Goal: Task Accomplishment & Management: Complete application form

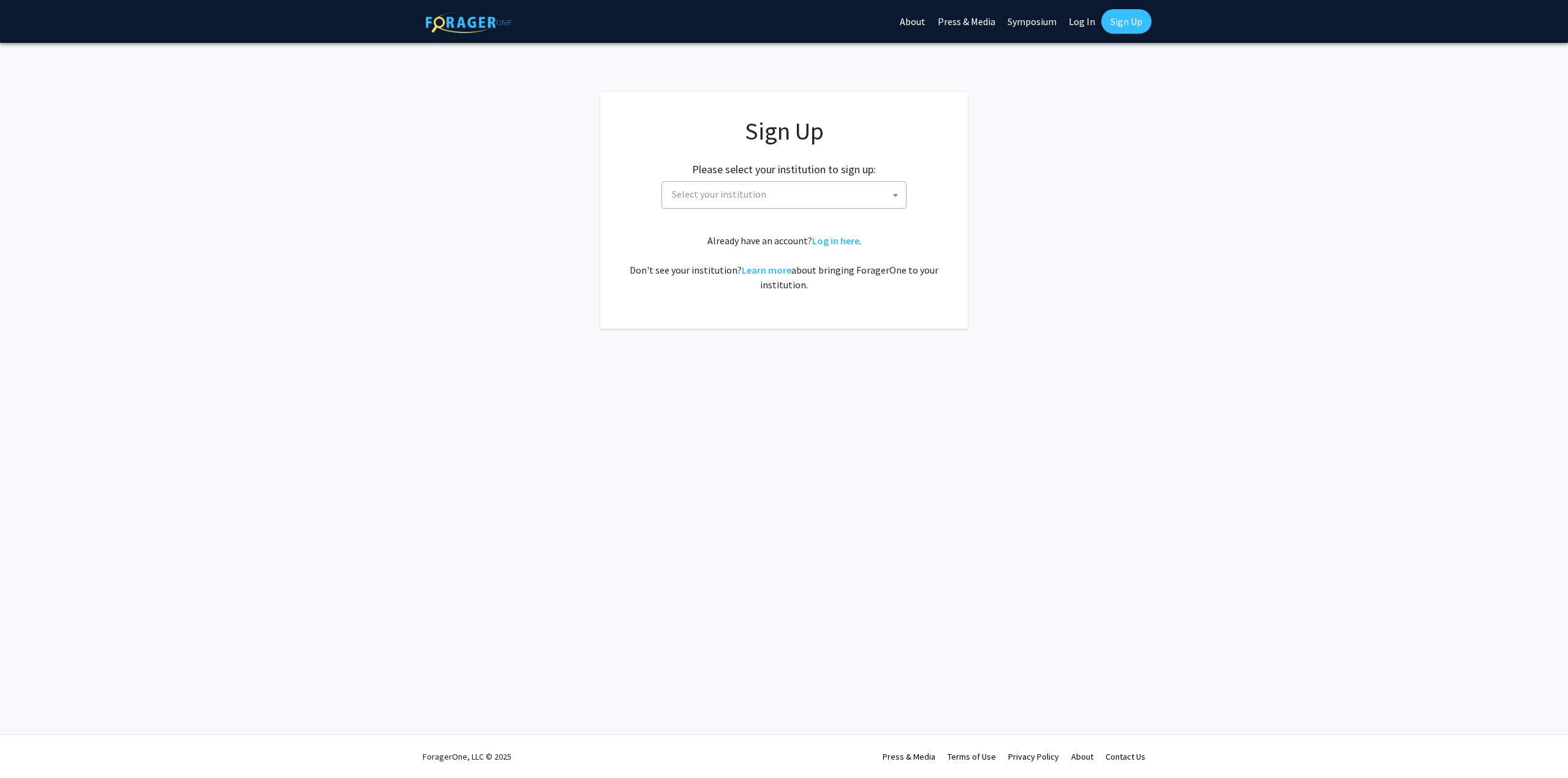
click at [739, 201] on span "Select your institution" at bounding box center [787, 194] width 239 height 25
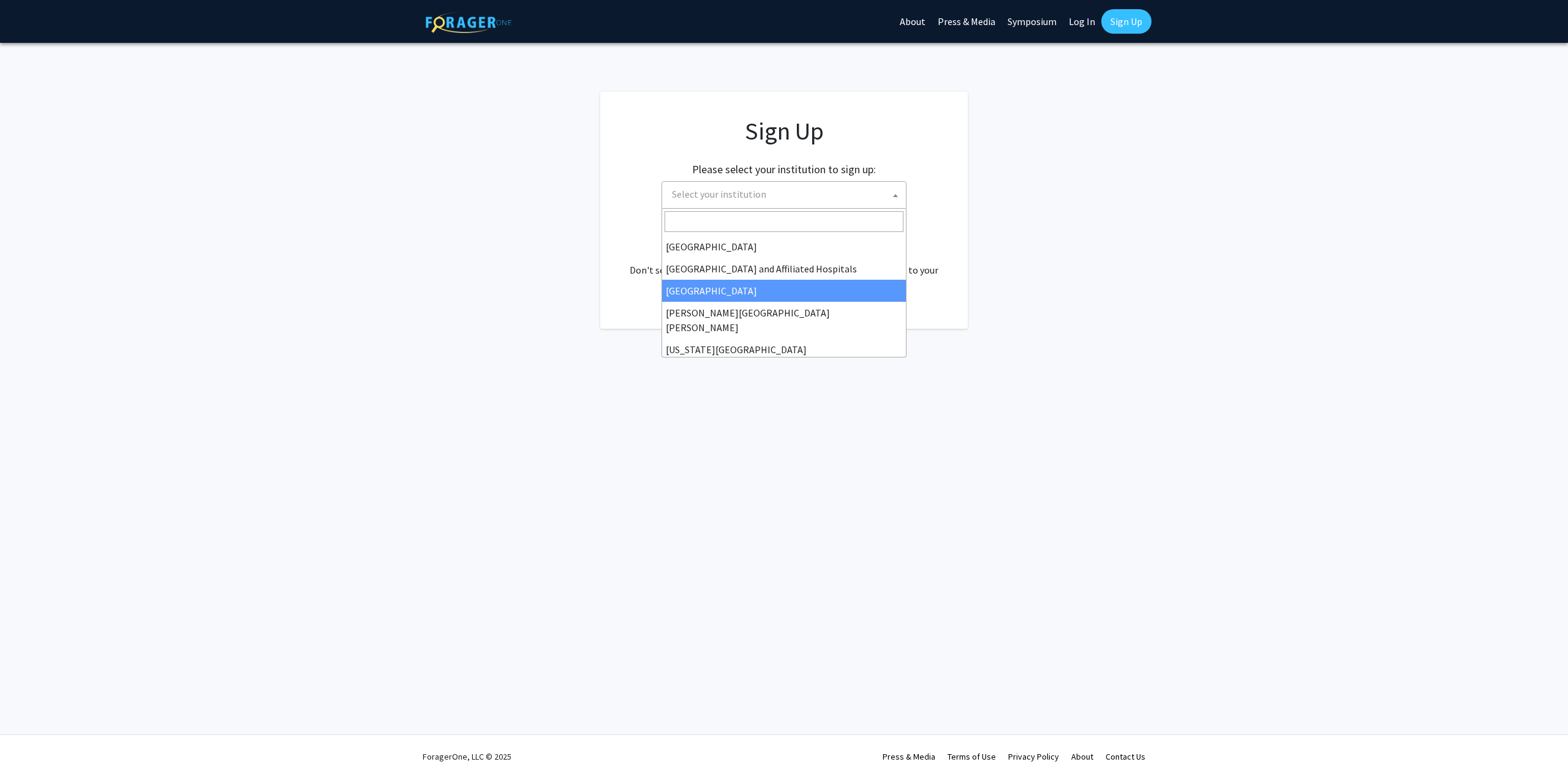
scroll to position [183, 0]
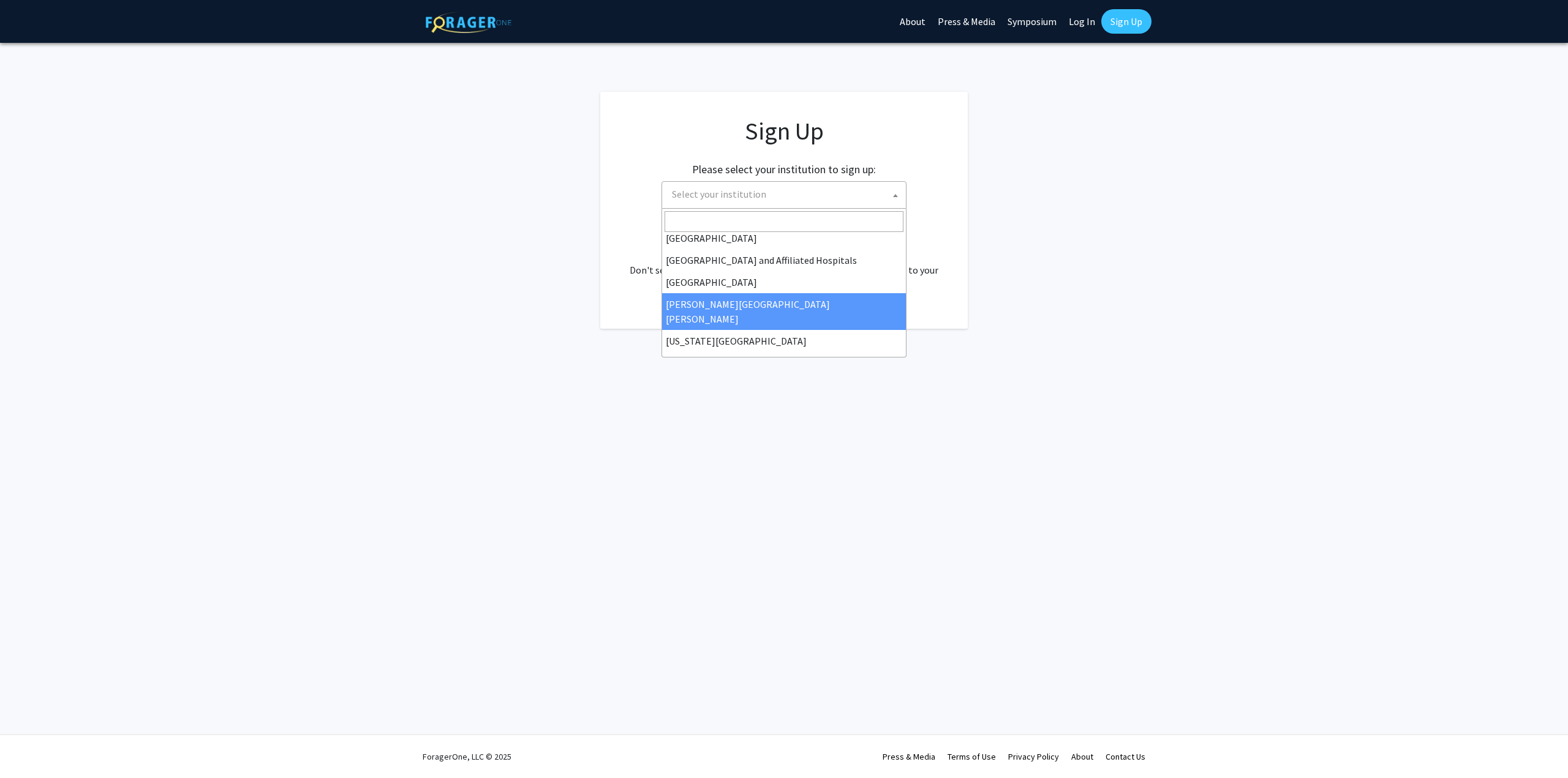
select select "1"
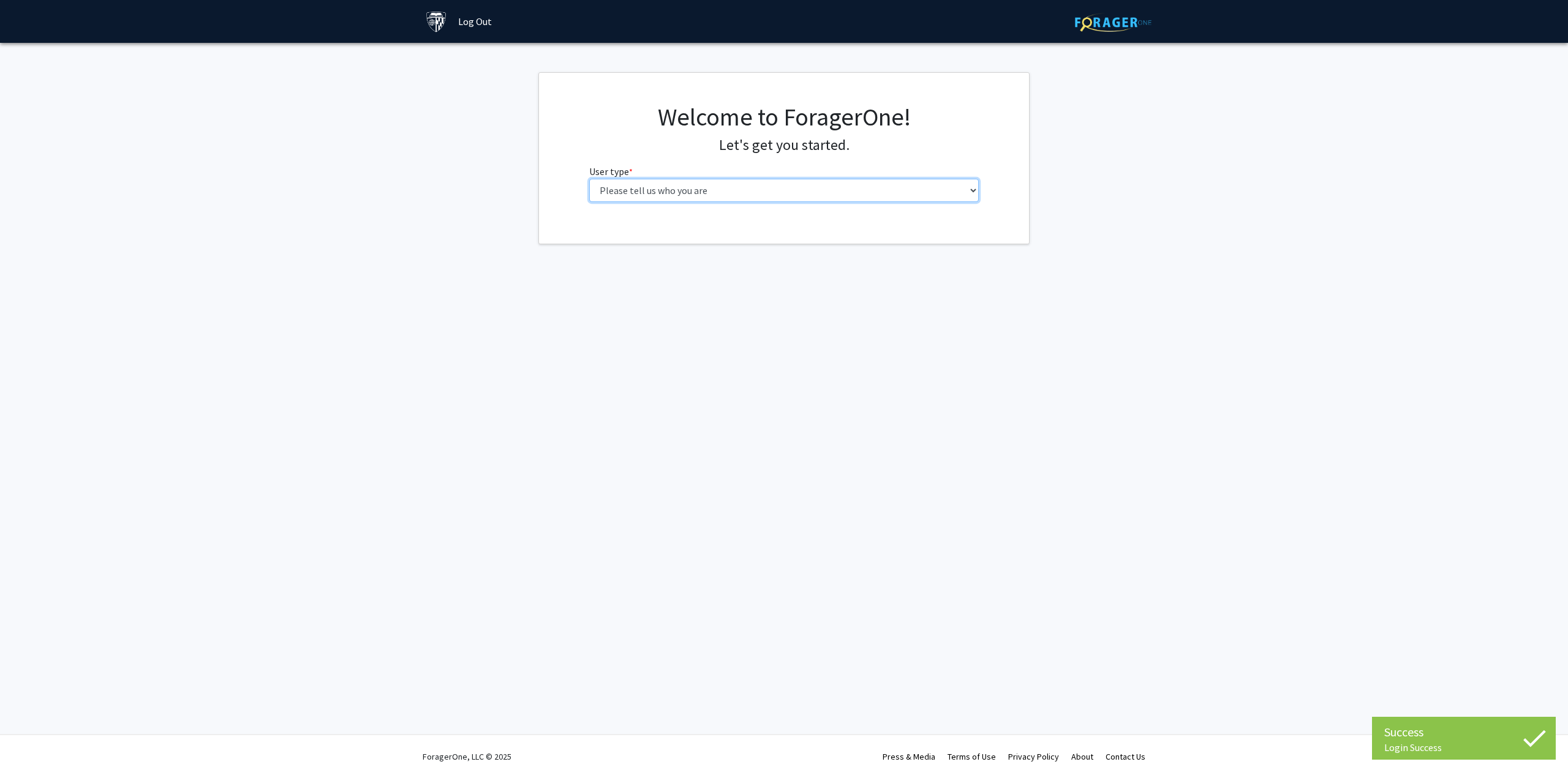
click at [737, 189] on select "Please tell us who you are Undergraduate Student Master's Student Doctoral Cand…" at bounding box center [784, 190] width 390 height 23
select select "3: doc"
click at [589, 179] on select "Please tell us who you are Undergraduate Student Master's Student Doctoral Cand…" at bounding box center [784, 190] width 390 height 23
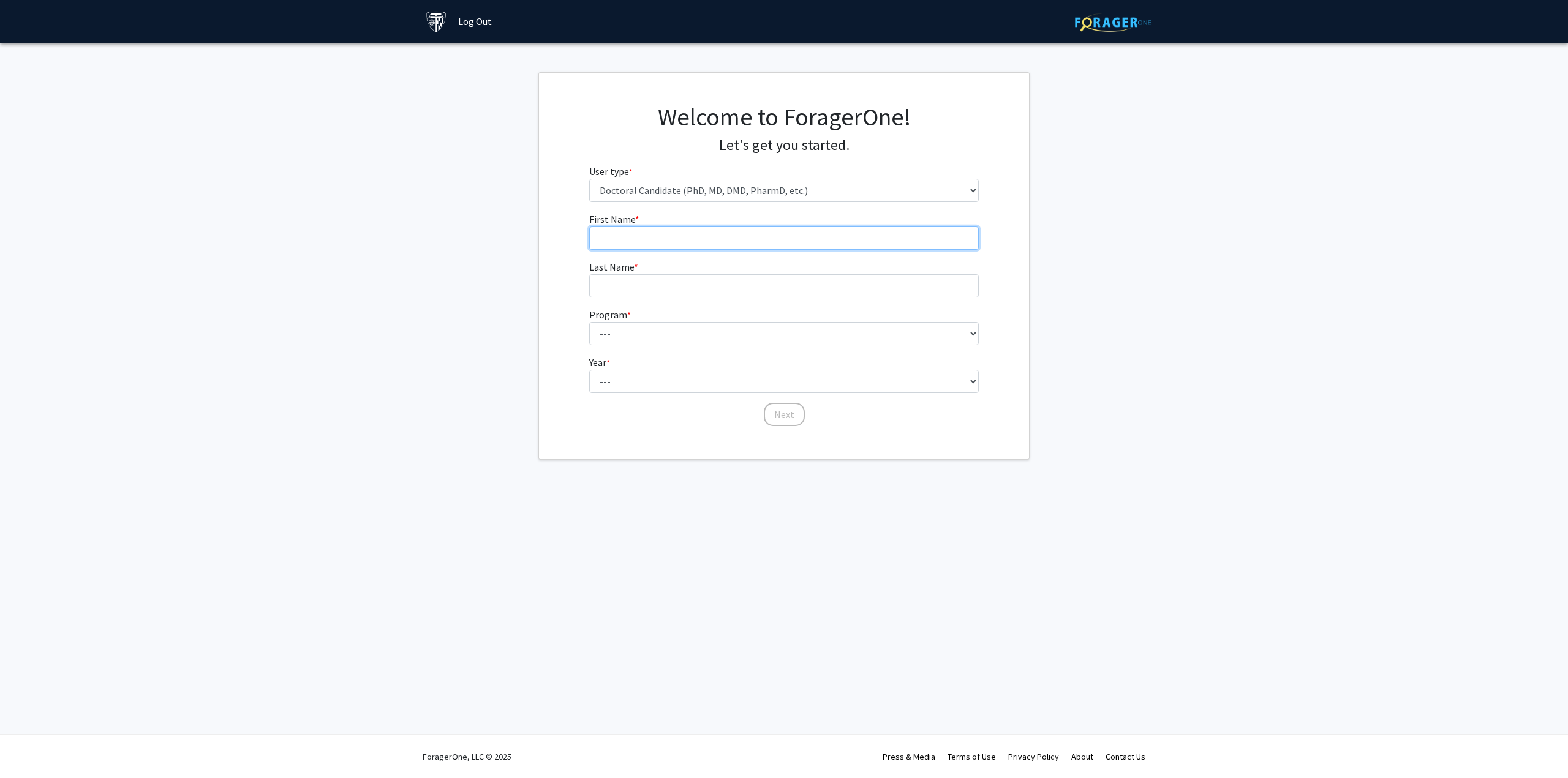
click at [747, 243] on input "First Name * required" at bounding box center [784, 238] width 390 height 23
type input "[PERSON_NAME]"
type input "[DEMOGRAPHIC_DATA]"
click at [880, 330] on select "--- Adult-Gerontological Acute Care Nurse Practitioner Adult-Gerontological Cri…" at bounding box center [784, 333] width 390 height 23
select select "29: 32"
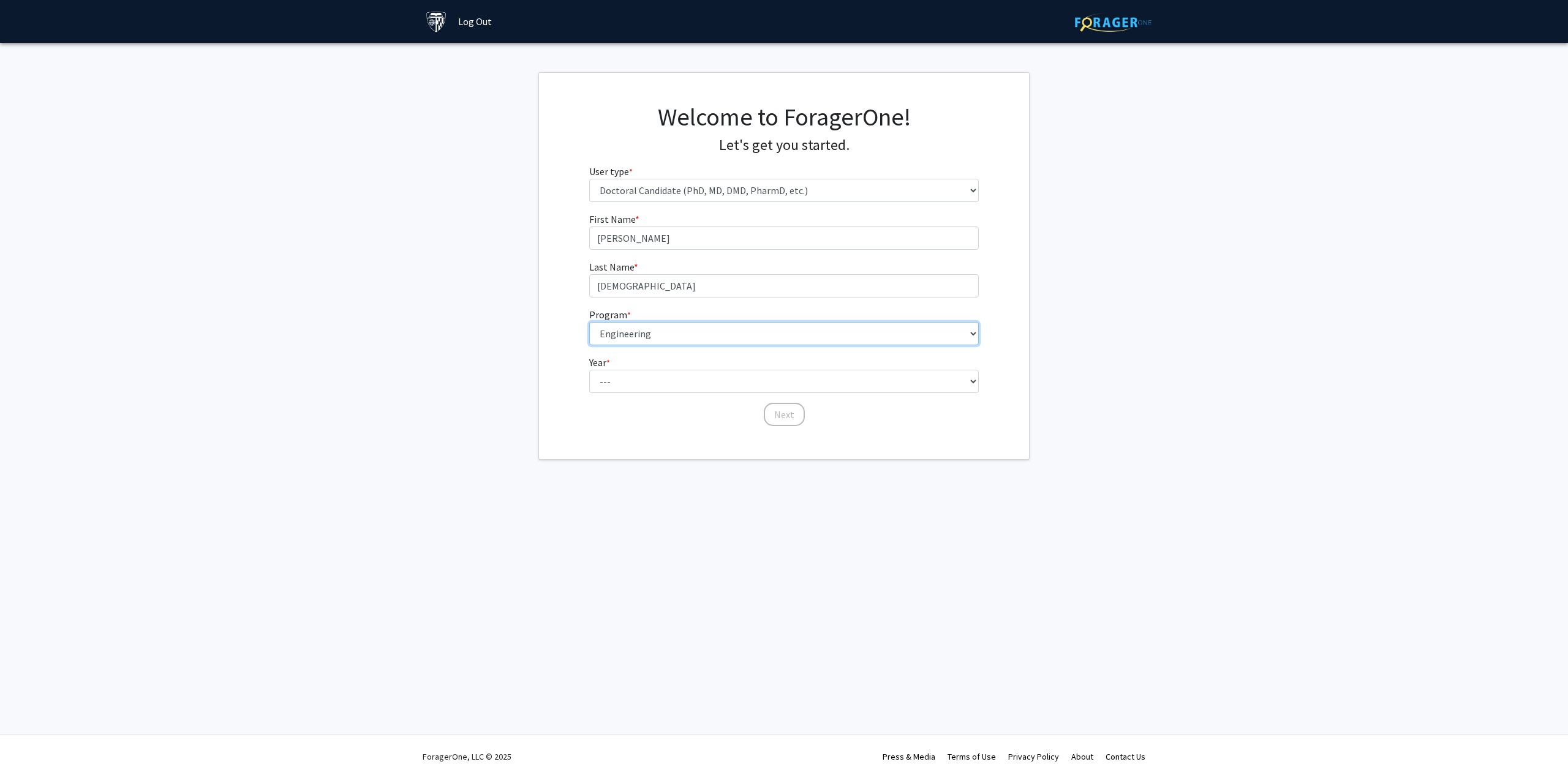
click at [589, 322] on select "--- Adult-Gerontological Acute Care Nurse Practitioner Adult-Gerontological Cri…" at bounding box center [784, 333] width 390 height 23
click at [666, 372] on select "--- First Year Second Year Third Year Fourth Year Fifth Year Sixth Year Seventh…" at bounding box center [784, 381] width 390 height 23
select select "1: first_year"
click at [589, 370] on select "--- First Year Second Year Third Year Fourth Year Fifth Year Sixth Year Seventh…" at bounding box center [784, 381] width 390 height 23
click at [796, 426] on div "First Name * required [PERSON_NAME] Last Name * required [PERSON_NAME] Program …" at bounding box center [784, 320] width 409 height 216
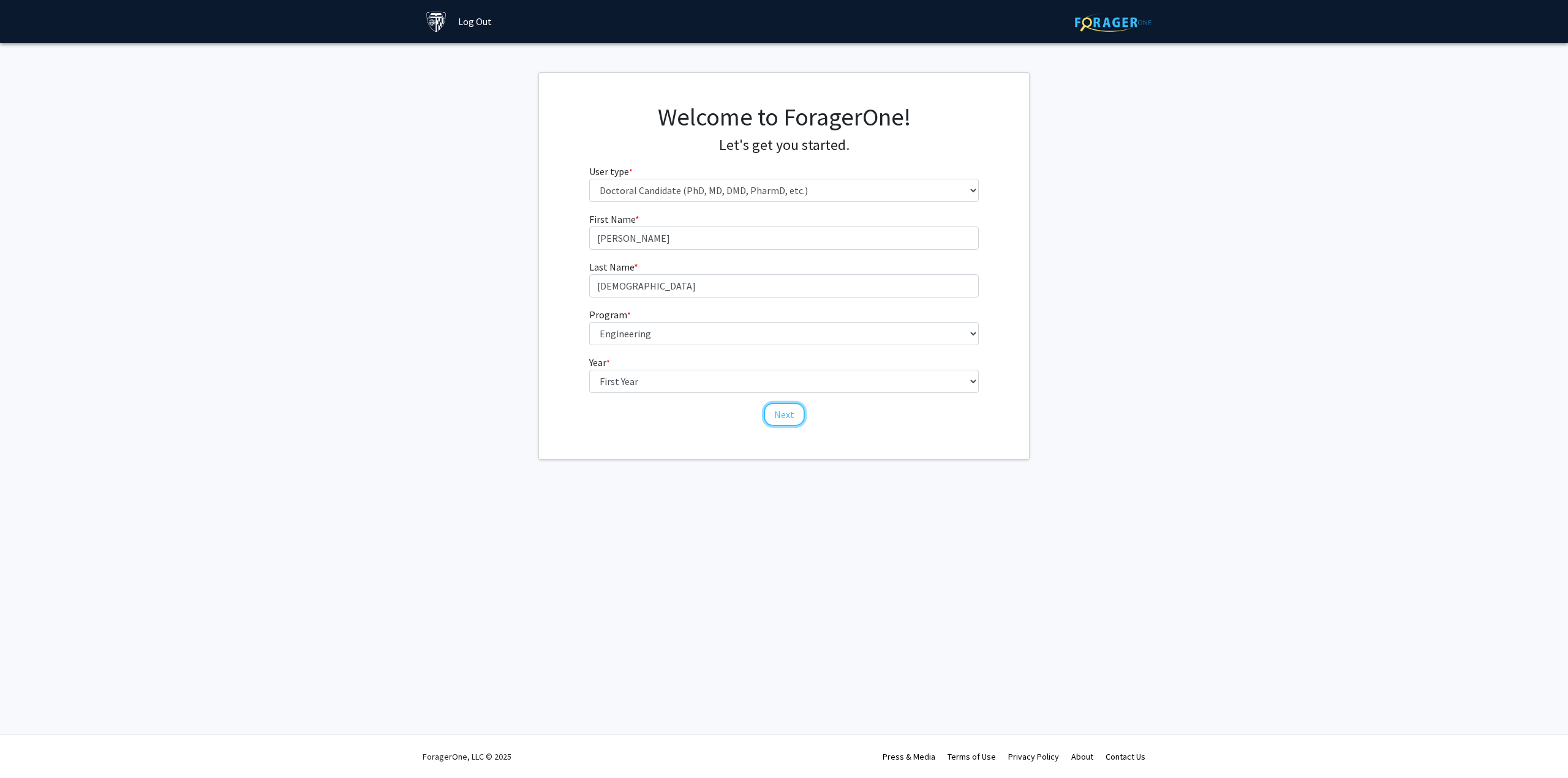
click at [796, 423] on button "Next" at bounding box center [784, 414] width 41 height 23
